Goal: Communication & Community: Participate in discussion

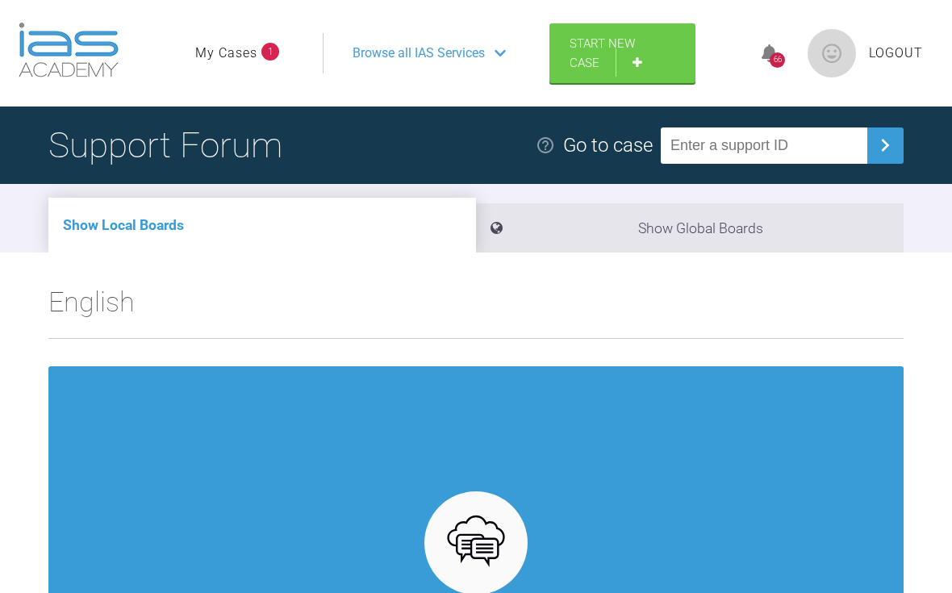
click at [228, 55] on link "My Cases" at bounding box center [226, 53] width 62 height 21
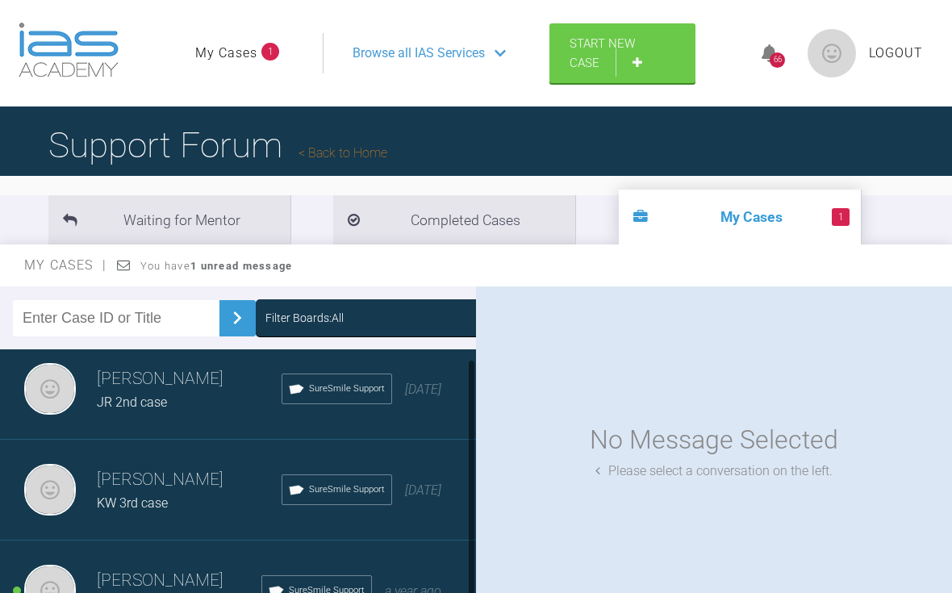
scroll to position [10, 0]
click at [118, 583] on h3 "[PERSON_NAME]" at bounding box center [179, 581] width 165 height 27
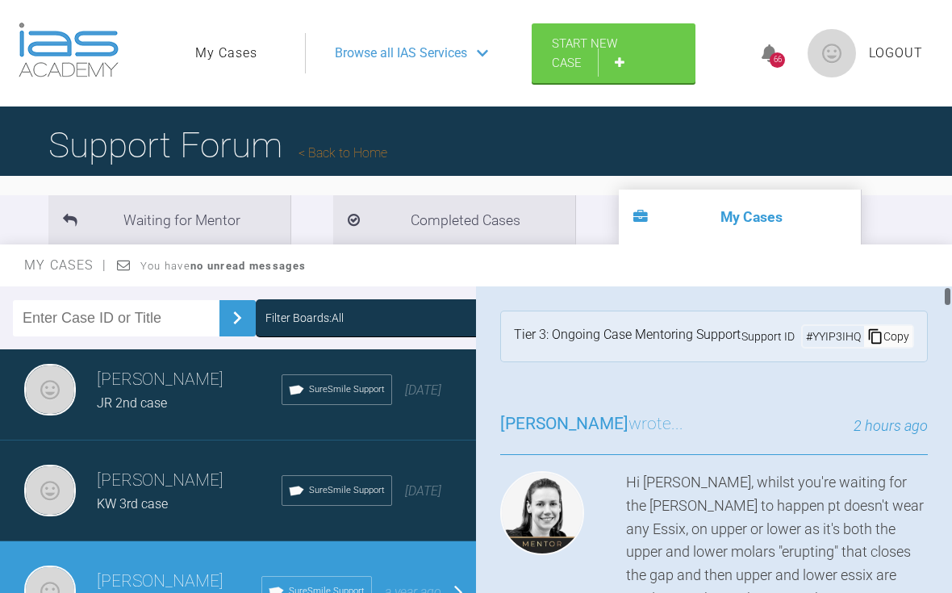
scroll to position [0, 0]
click at [475, 56] on div "Browse all IAS Services" at bounding box center [411, 53] width 182 height 40
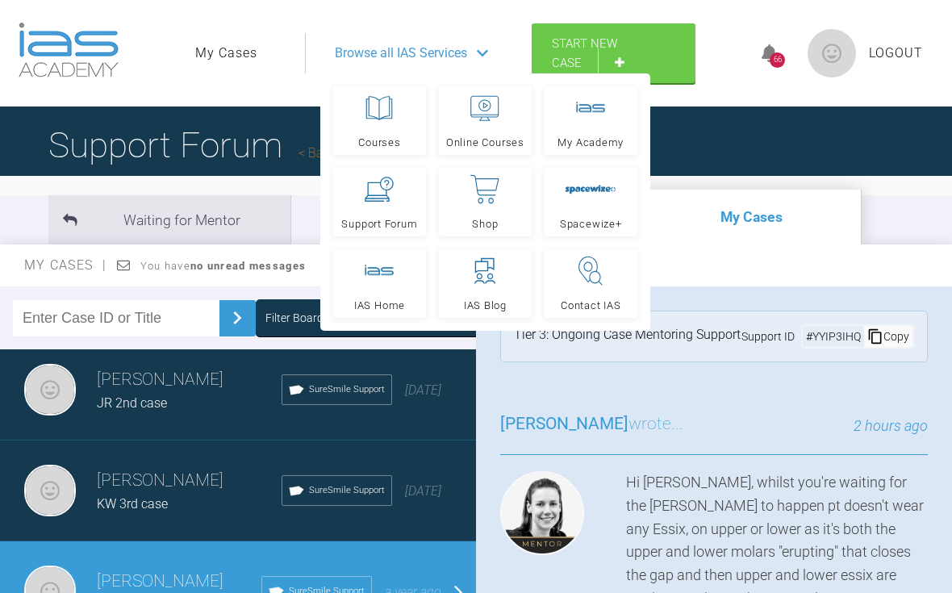
click at [349, 204] on link "Support Forum" at bounding box center [379, 202] width 93 height 69
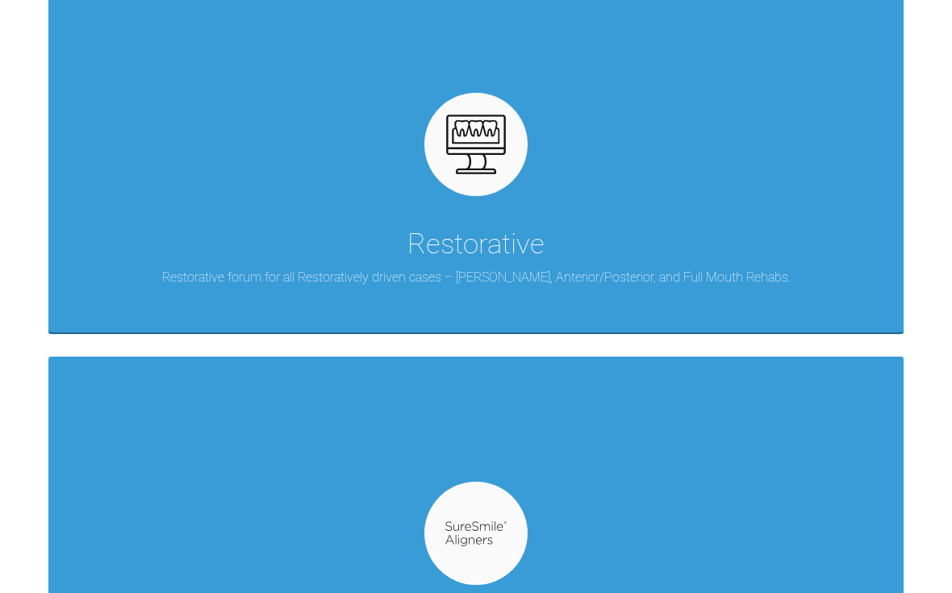
click at [124, 450] on div "SureSmile Support Ortho forum for SureSmile Aligner cases by Dentsply Sirona." at bounding box center [475, 539] width 855 height 365
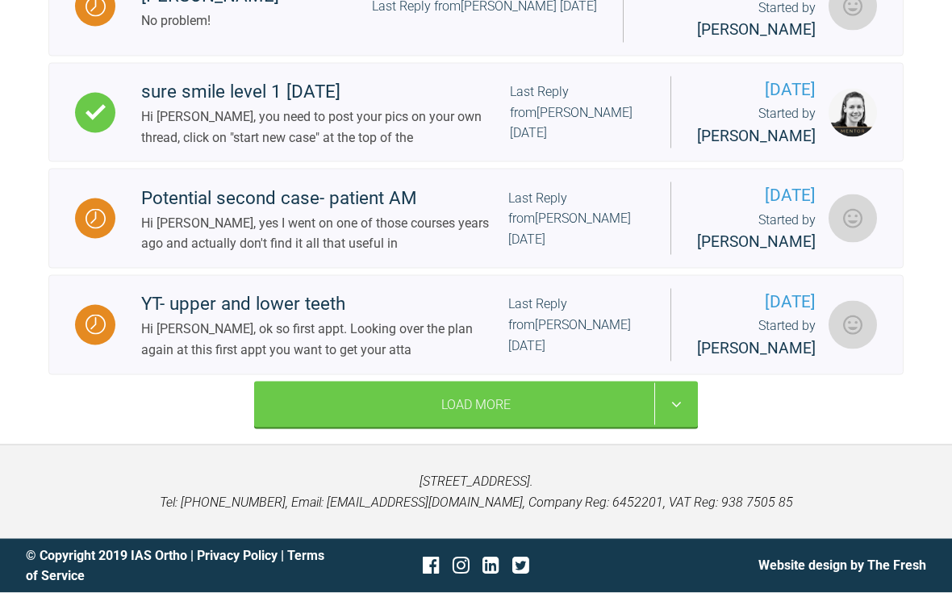
scroll to position [1807, 0]
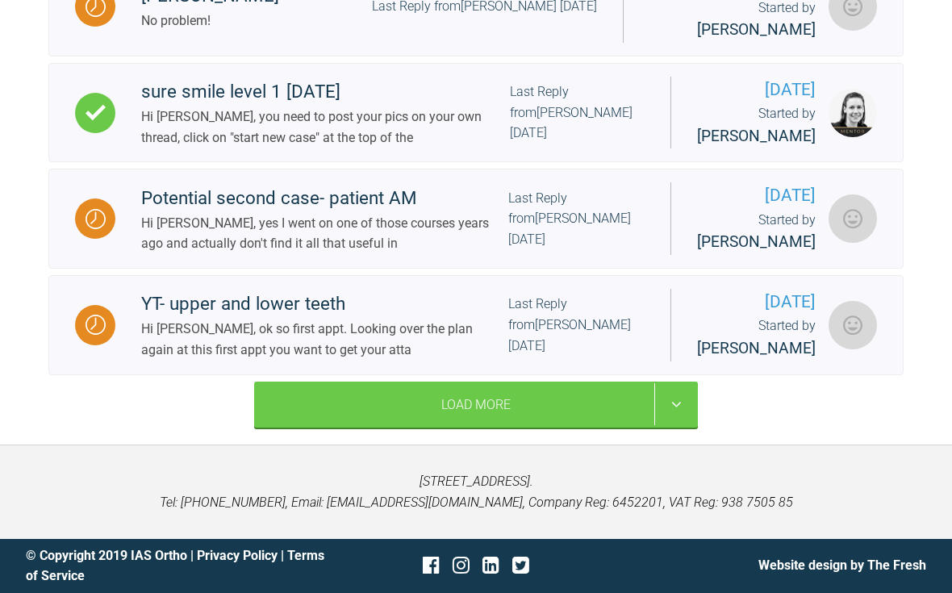
click at [301, 429] on div "Load More" at bounding box center [476, 405] width 444 height 47
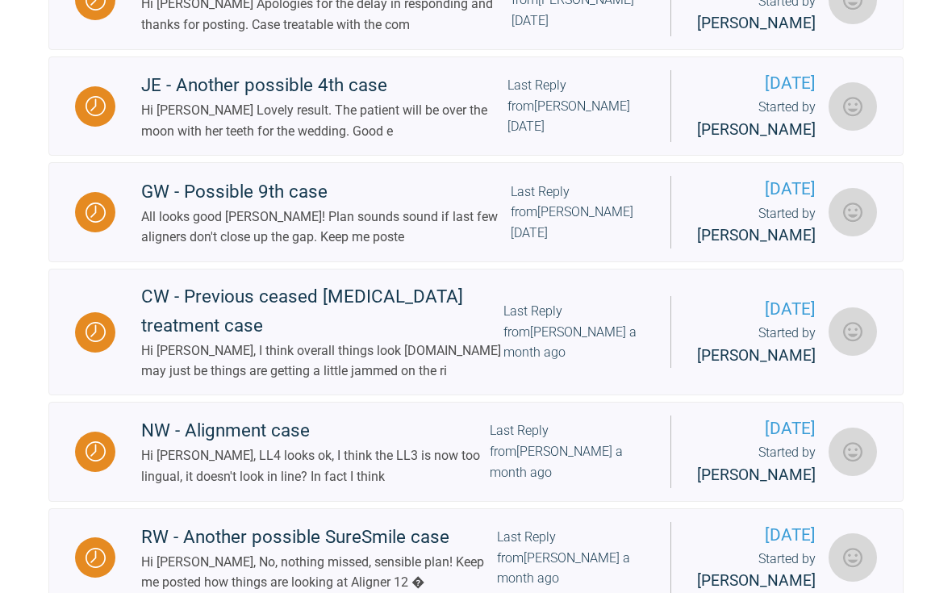
scroll to position [2530, 0]
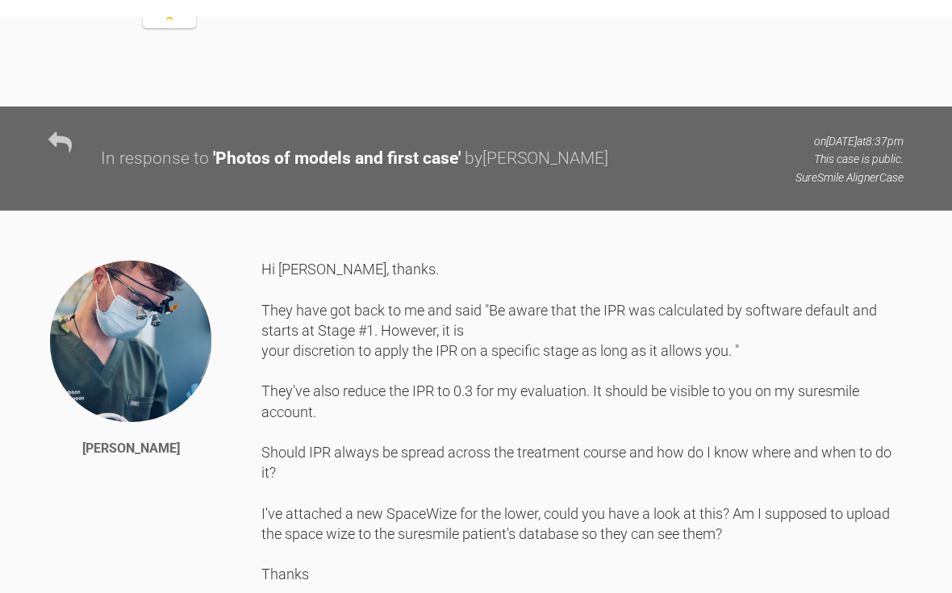
scroll to position [8211, 0]
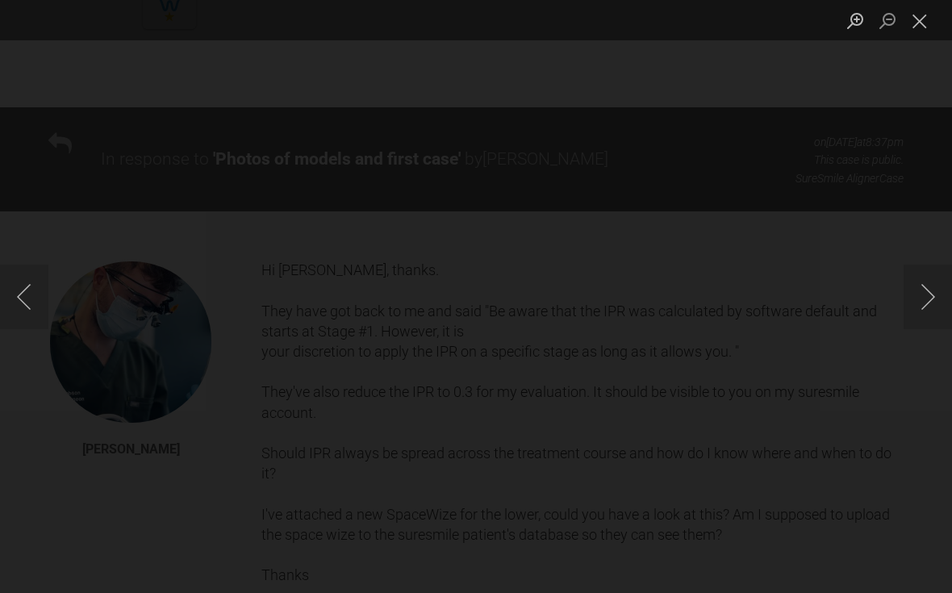
click at [918, 12] on button "Close lightbox" at bounding box center [920, 20] width 32 height 28
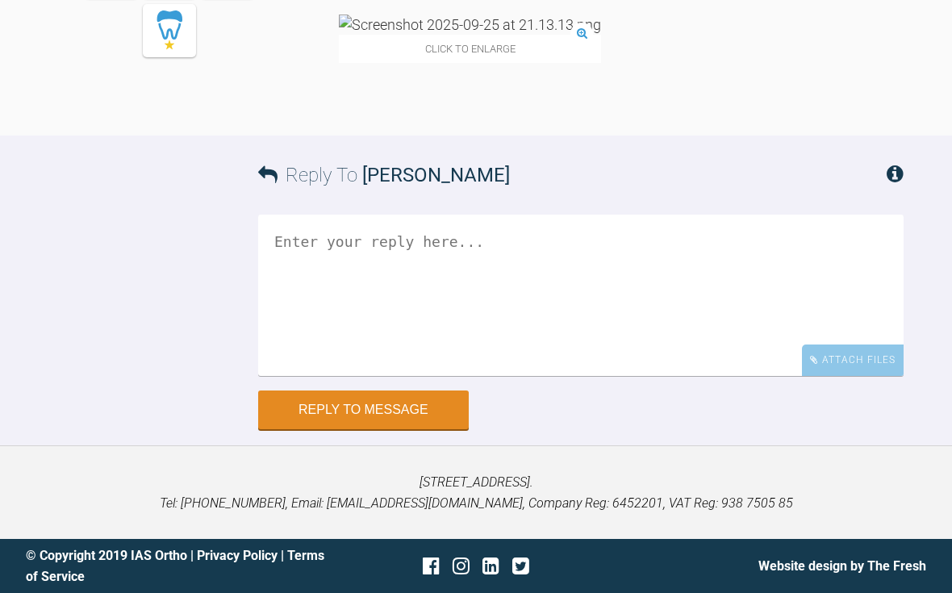
scroll to position [18519, 0]
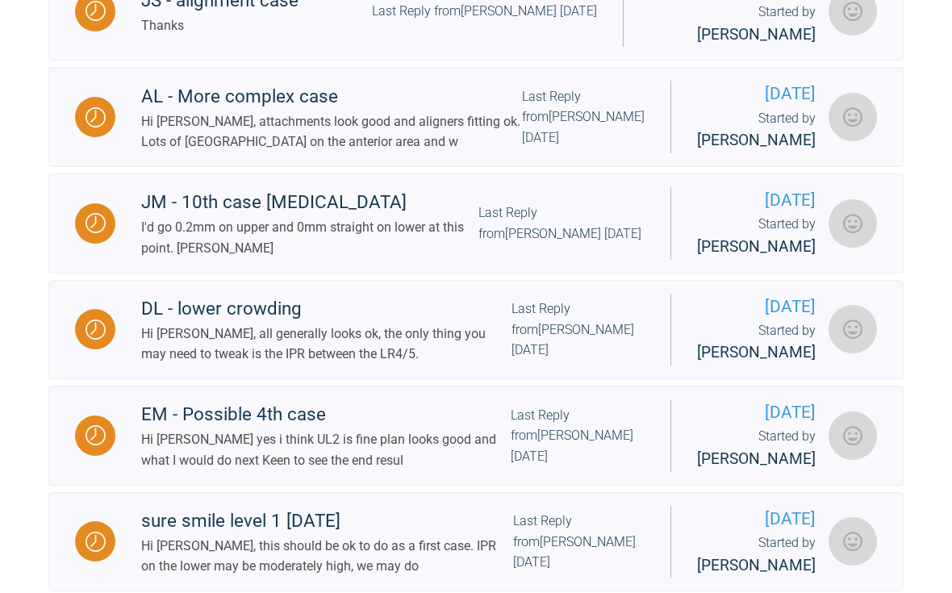
scroll to position [1112, 0]
